Goal: Task Accomplishment & Management: Manage account settings

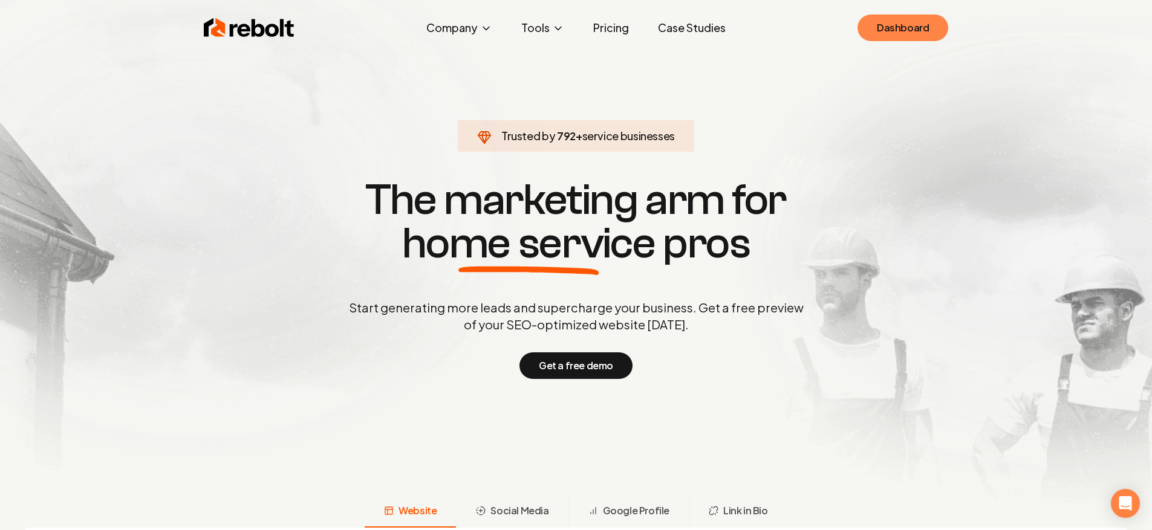
click at [907, 36] on link "Dashboard" at bounding box center [903, 28] width 91 height 27
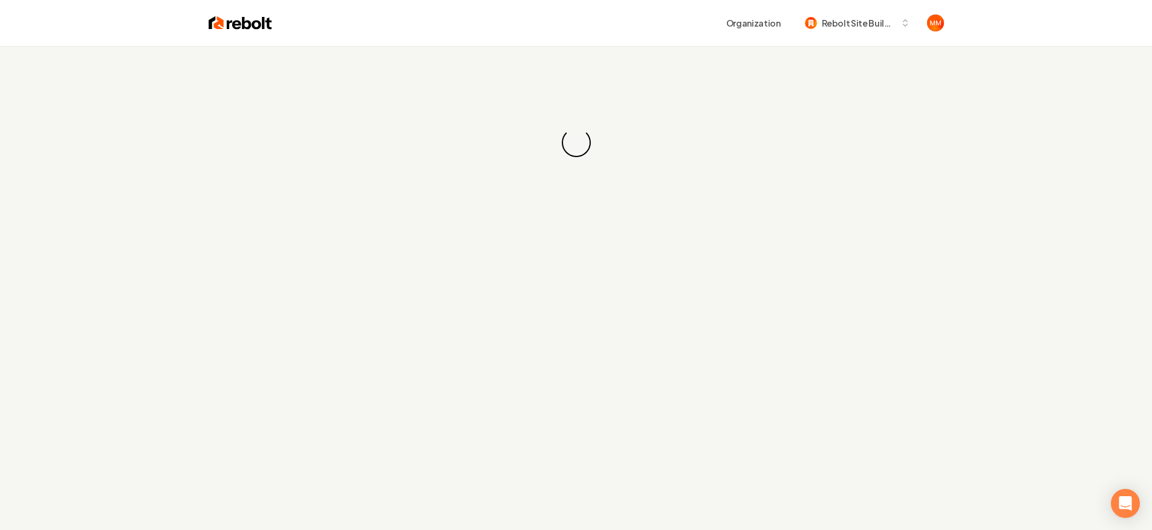
click at [663, 34] on div "Organization Rebolt Site Builder" at bounding box center [576, 23] width 774 height 46
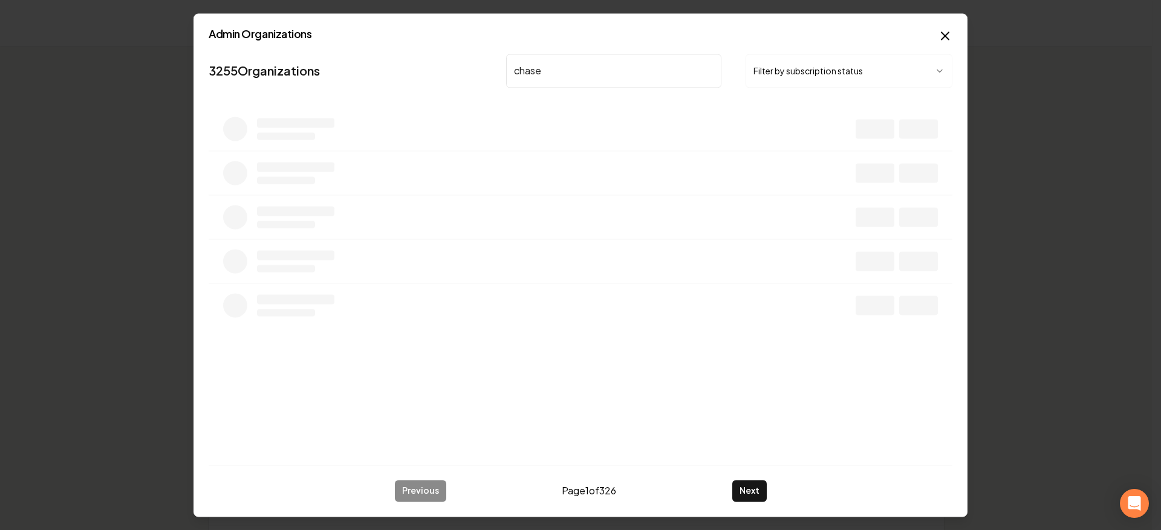
type input "chase"
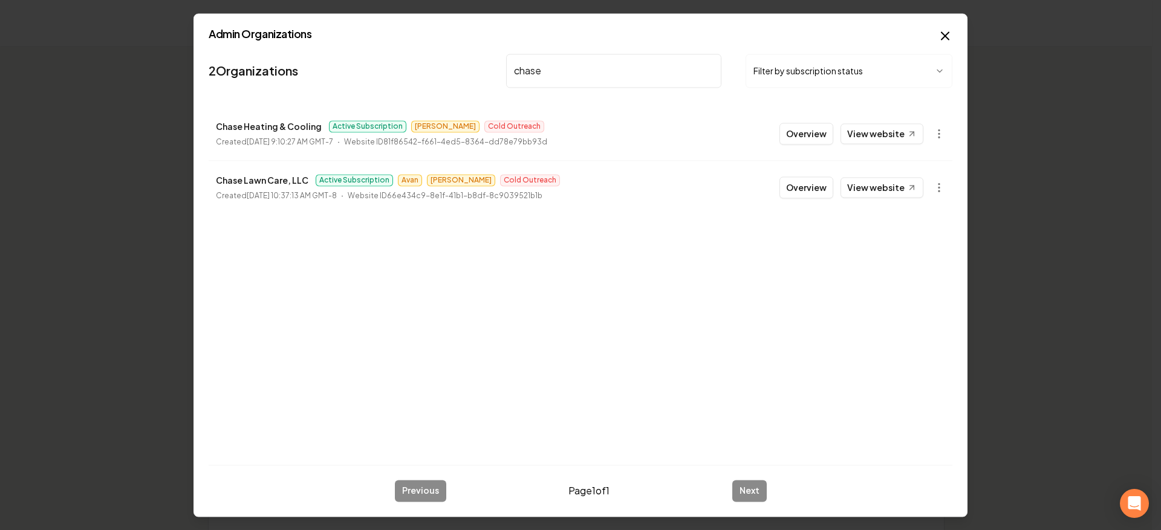
click at [809, 140] on button "Overview" at bounding box center [806, 134] width 54 height 22
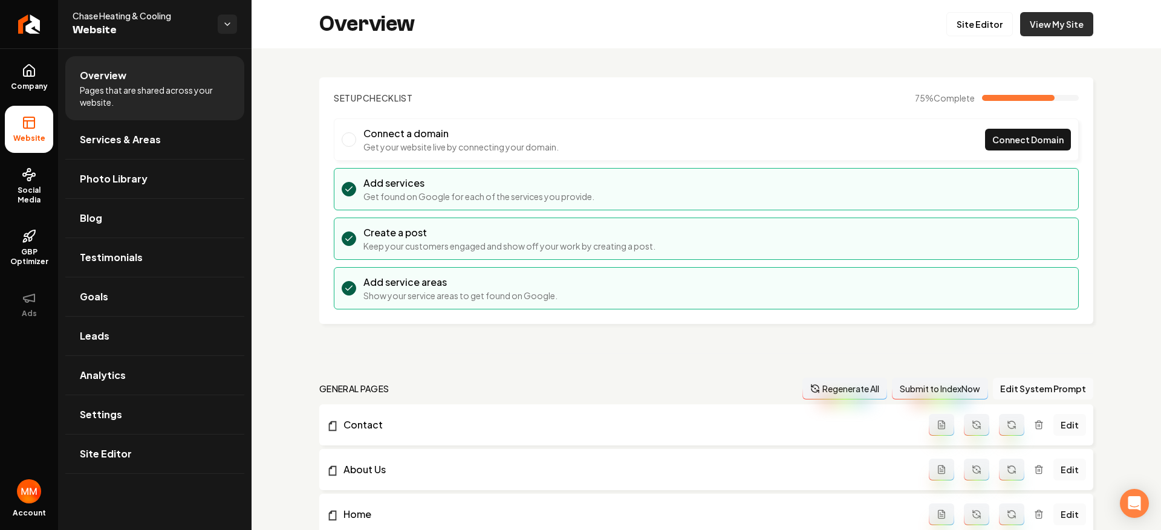
click at [1038, 28] on link "View My Site" at bounding box center [1056, 24] width 73 height 24
click at [190, 402] on link "Settings" at bounding box center [154, 414] width 179 height 39
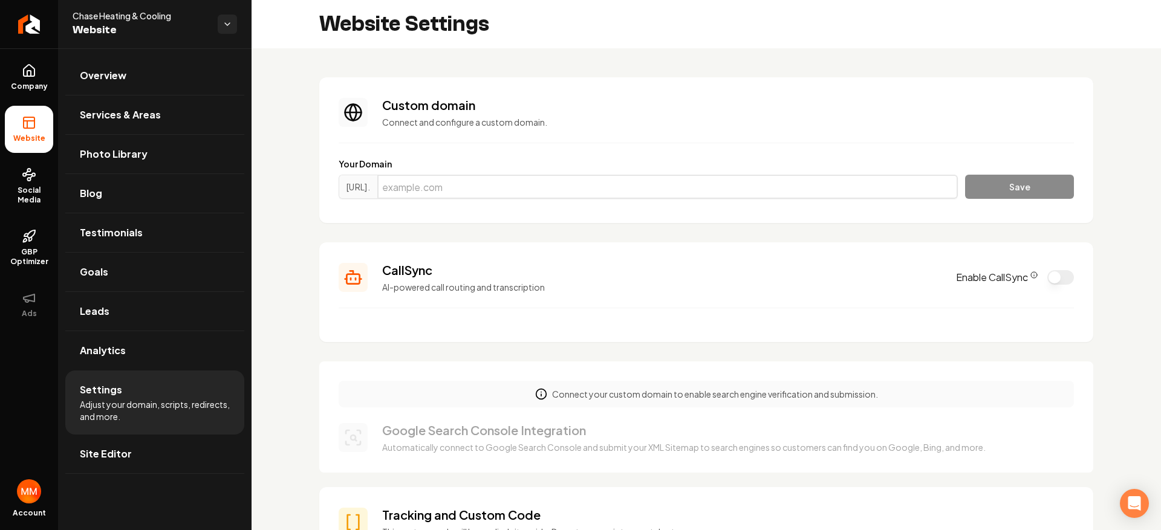
click at [616, 175] on input "Main content area" at bounding box center [667, 187] width 581 height 24
paste input "[DOMAIN_NAME]"
type input "[DOMAIN_NAME]"
click at [996, 191] on button "Save" at bounding box center [1019, 187] width 109 height 24
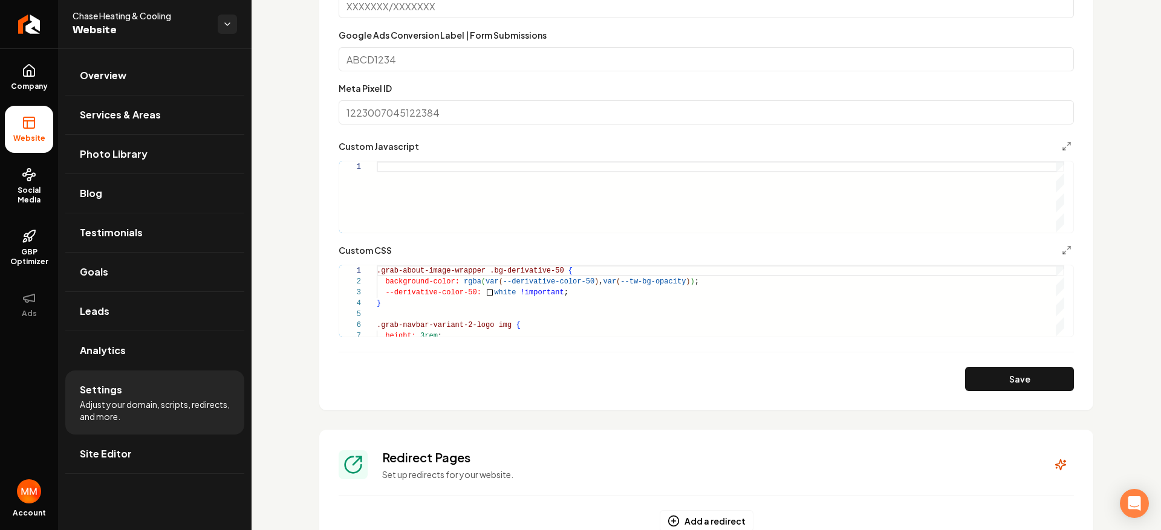
scroll to position [942, 0]
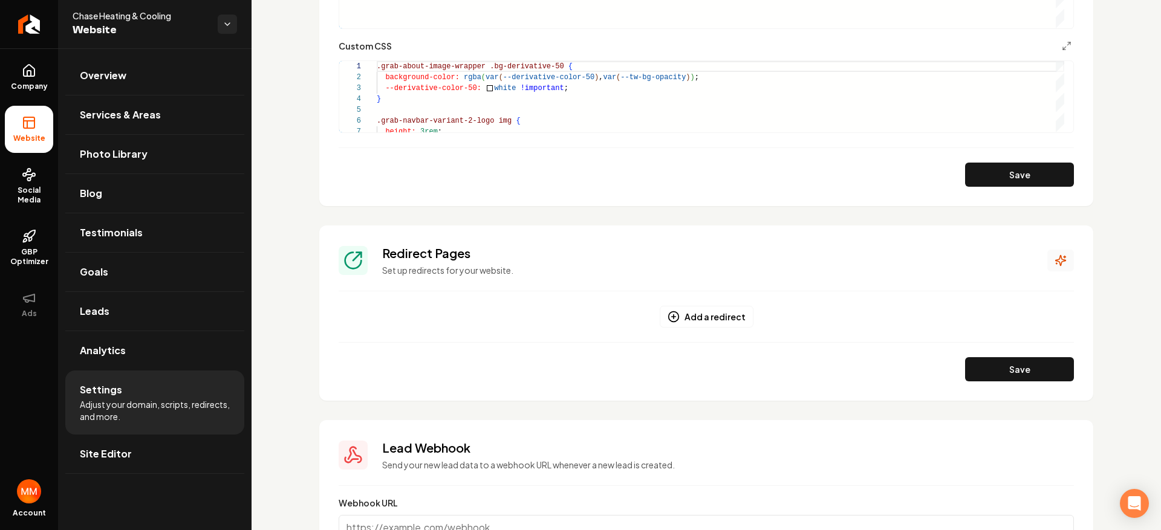
click at [1055, 258] on icon "Main content area" at bounding box center [1061, 261] width 12 height 12
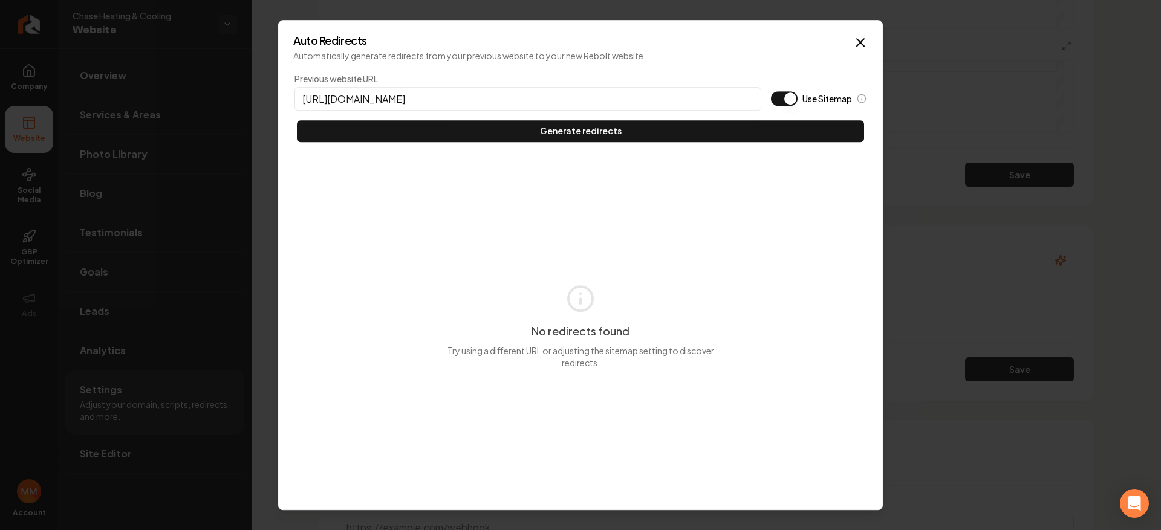
type input "[URL][DOMAIN_NAME]"
type button "on"
click at [771, 91] on button "Use Sitemap" at bounding box center [784, 98] width 27 height 15
click at [297, 120] on button "Generate redirects" at bounding box center [580, 131] width 567 height 22
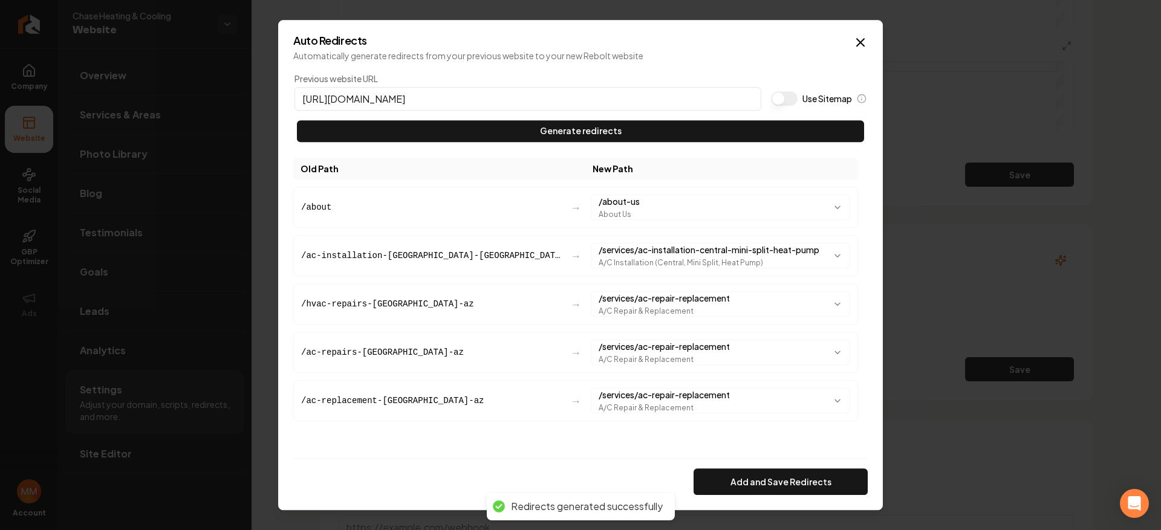
click at [795, 482] on button "Add and Save Redirects" at bounding box center [781, 482] width 174 height 27
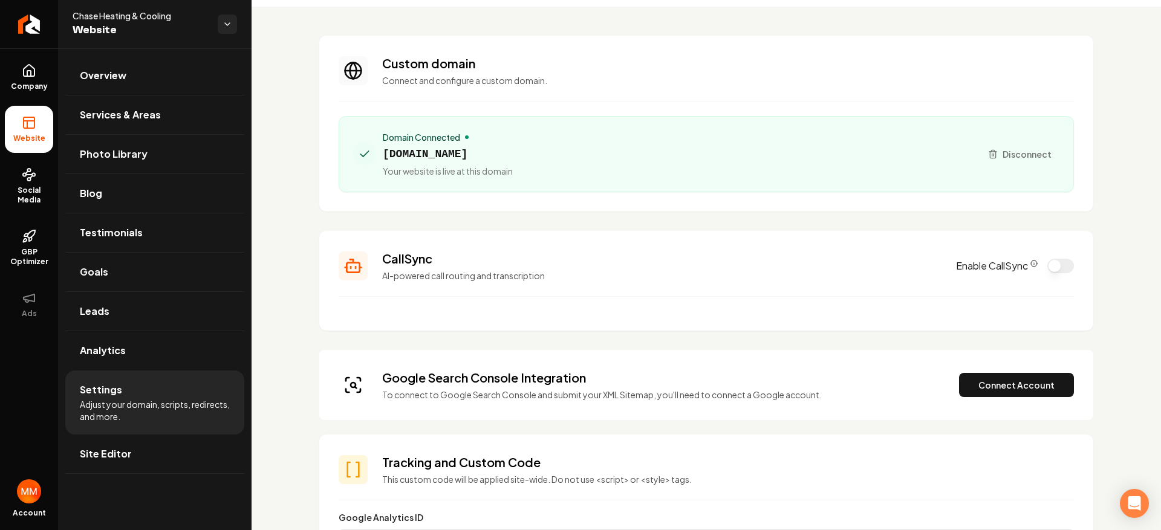
scroll to position [120, 0]
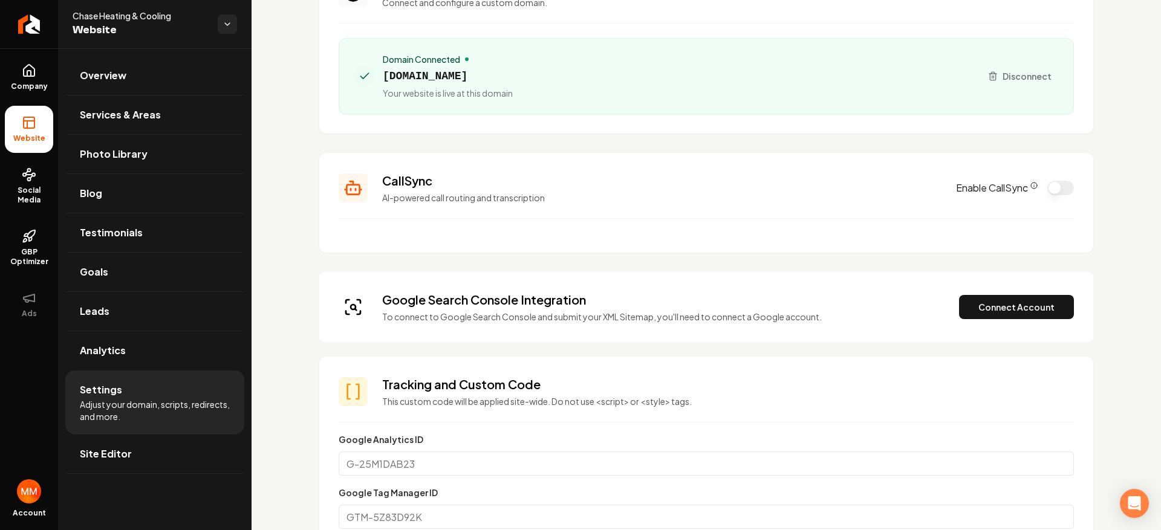
click at [434, 79] on span "[DOMAIN_NAME]" at bounding box center [448, 76] width 130 height 17
copy span "[DOMAIN_NAME]"
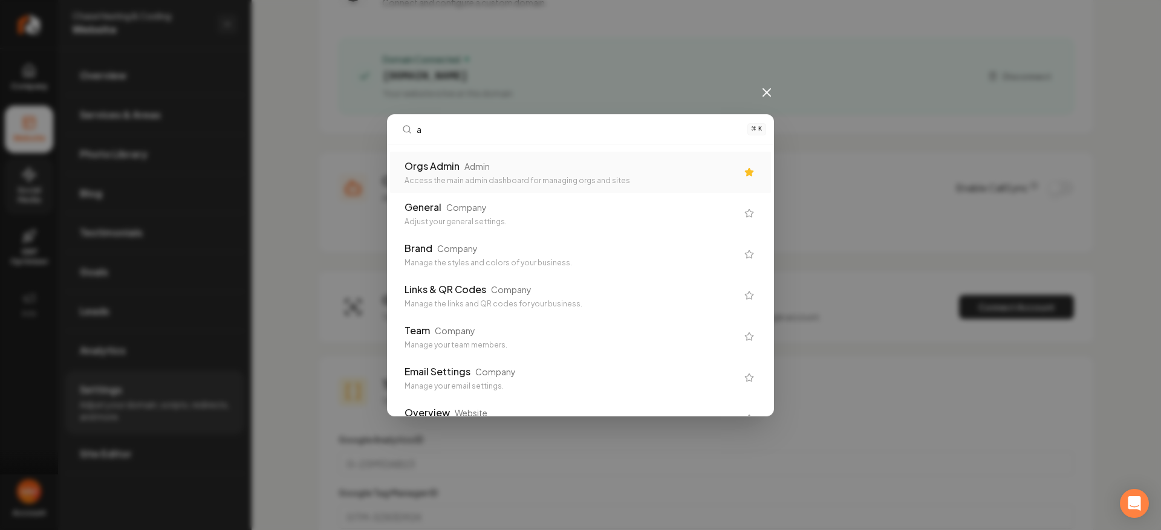
type input "an"
